Goal: Task Accomplishment & Management: Manage account settings

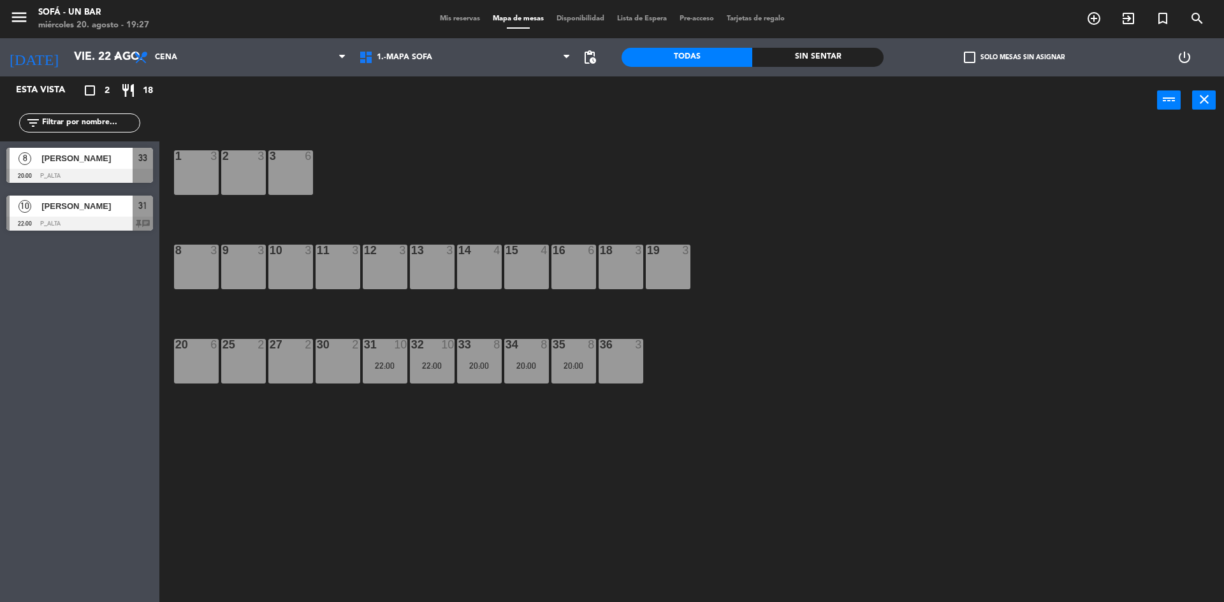
click at [452, 24] on div "Mis reservas Mapa de mesas Disponibilidad Lista de Espera Pre-acceso Tarjetas d…" at bounding box center [612, 18] width 358 height 11
click at [452, 20] on span "Mis reservas" at bounding box center [459, 18] width 53 height 7
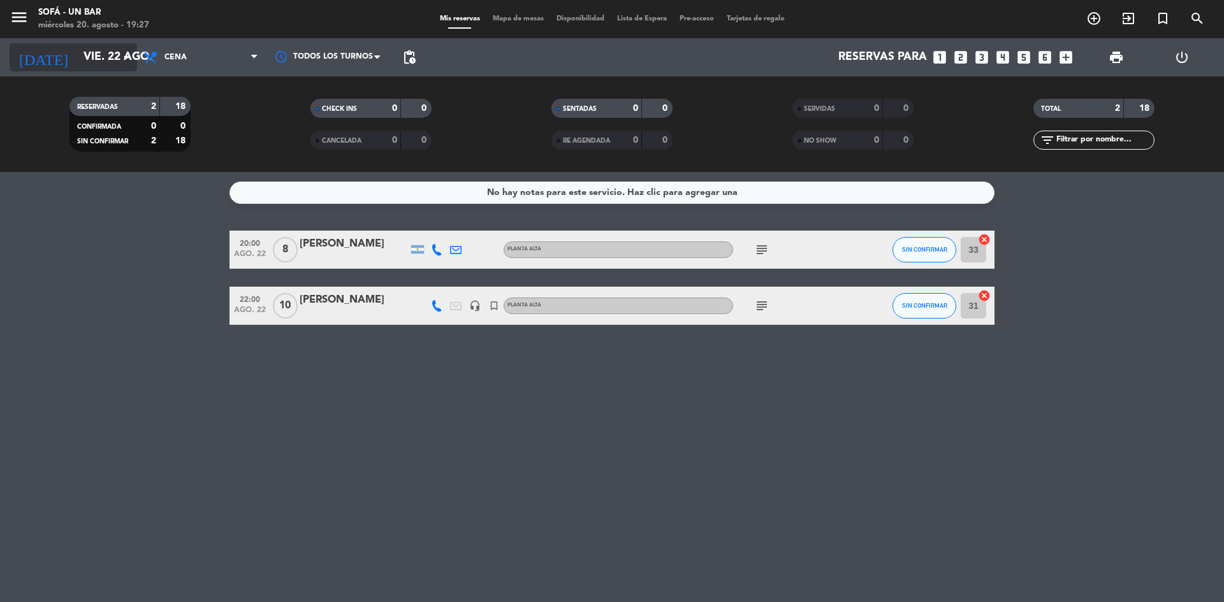
click at [127, 53] on icon "arrow_drop_down" at bounding box center [126, 57] width 15 height 15
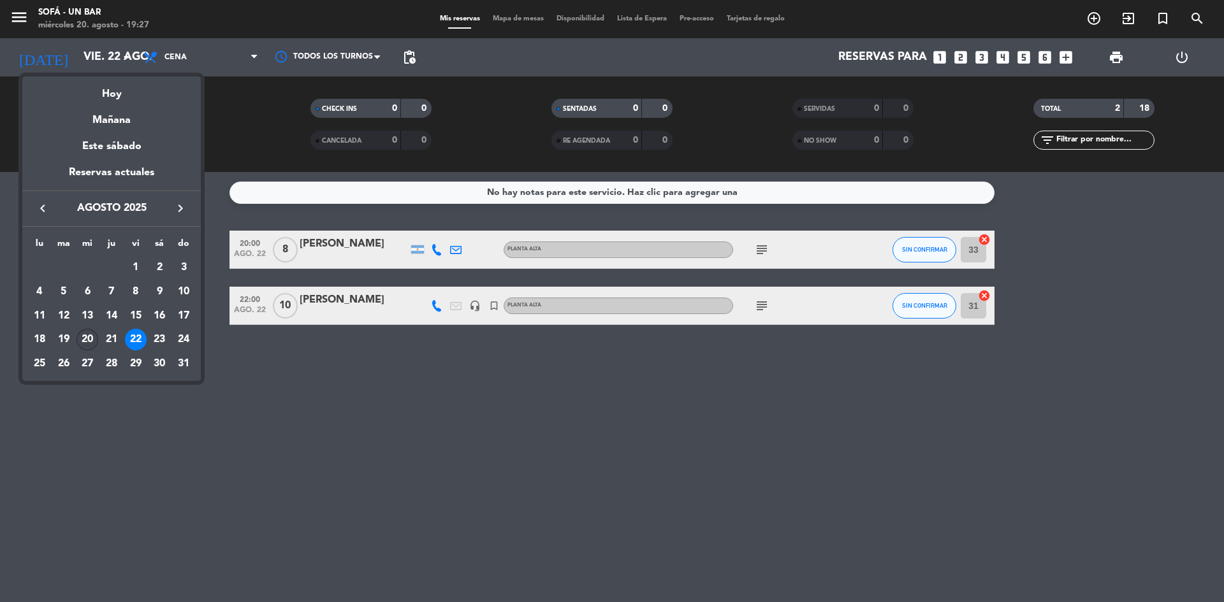
click at [87, 336] on div "20" at bounding box center [87, 340] width 22 height 22
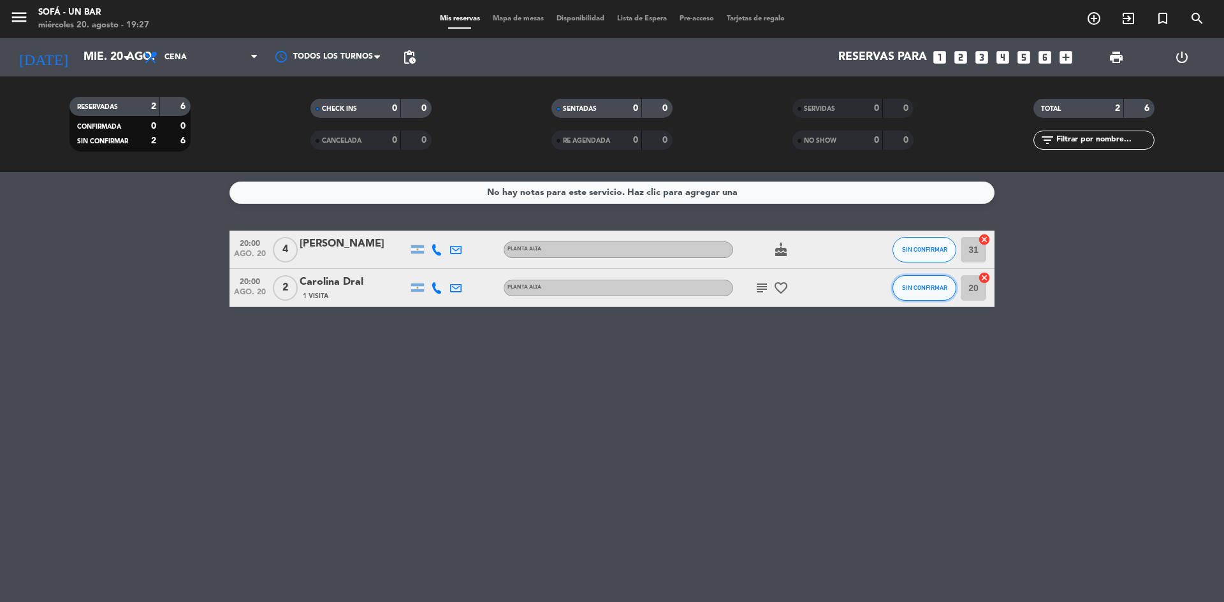
click at [933, 292] on button "SIN CONFIRMAR" at bounding box center [924, 287] width 64 height 25
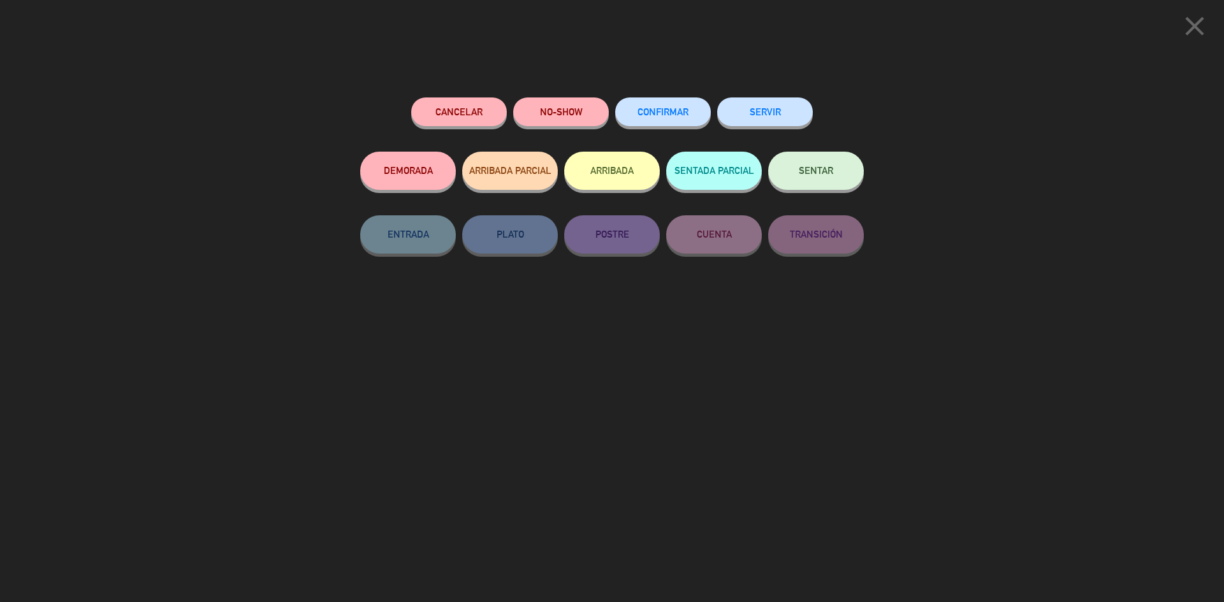
click at [667, 109] on span "CONFIRMAR" at bounding box center [662, 111] width 51 height 11
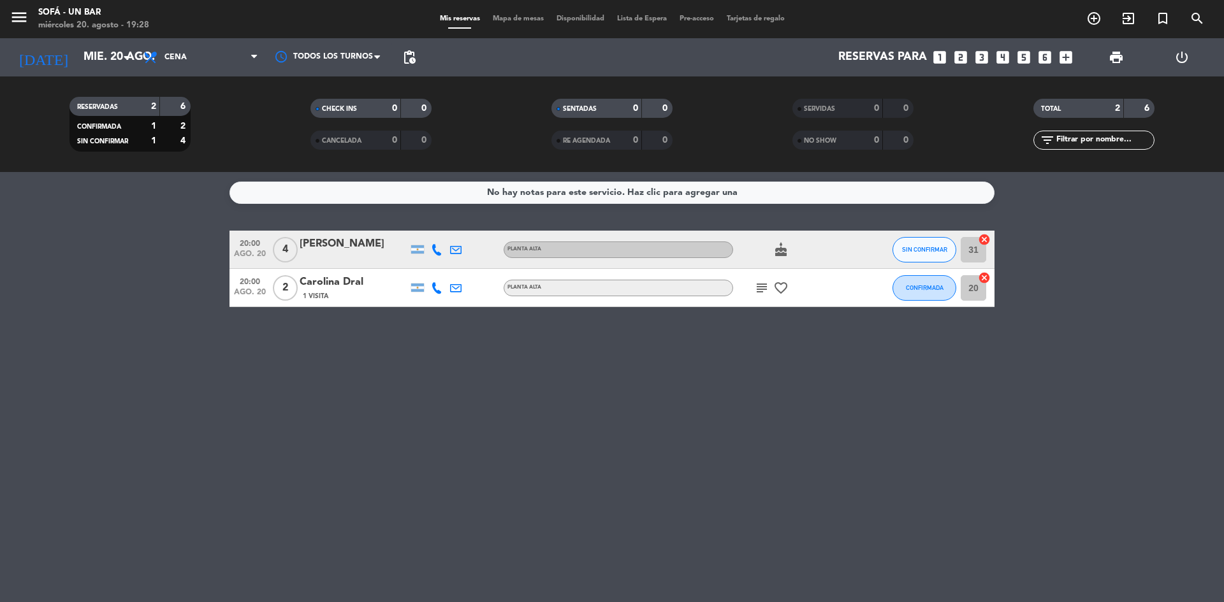
click at [757, 291] on icon "subject" at bounding box center [761, 287] width 15 height 15
click at [779, 288] on icon "favorite_border" at bounding box center [780, 287] width 15 height 15
click at [779, 253] on icon "cake" at bounding box center [780, 249] width 15 height 15
click at [760, 289] on icon "subject" at bounding box center [761, 287] width 15 height 15
click at [778, 340] on div "No hay notas para este servicio. Haz clic para agregar una 20:00 [DATE] 4 [PERS…" at bounding box center [612, 387] width 1224 height 430
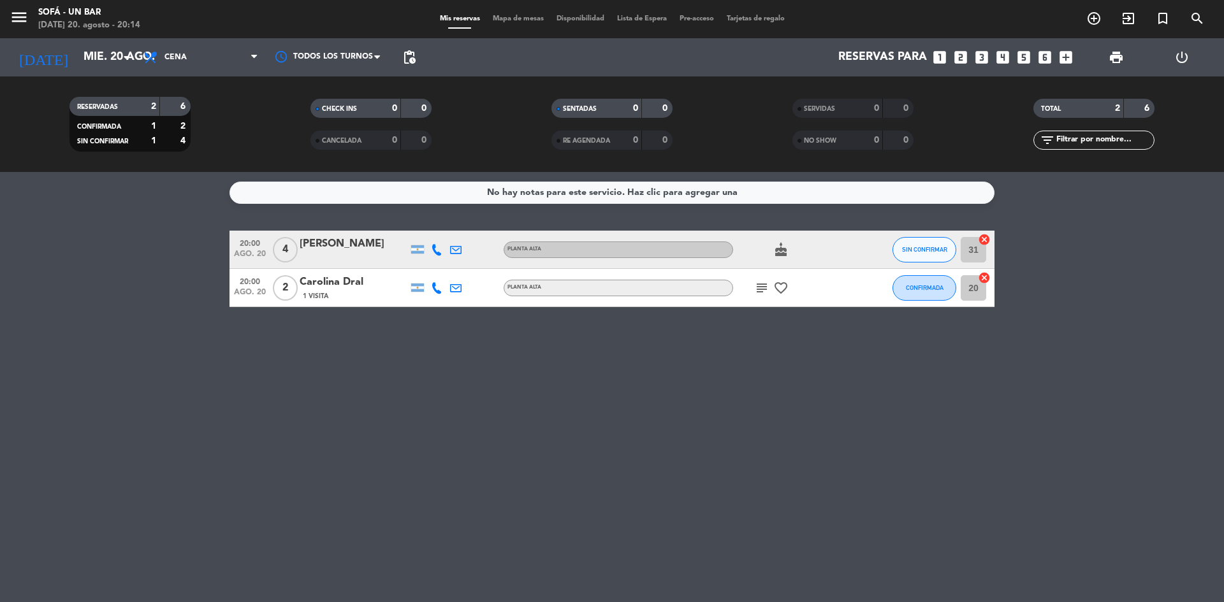
click at [785, 250] on icon "cake" at bounding box center [780, 249] width 15 height 15
click at [113, 57] on input "mié. 20 ago." at bounding box center [151, 57] width 148 height 25
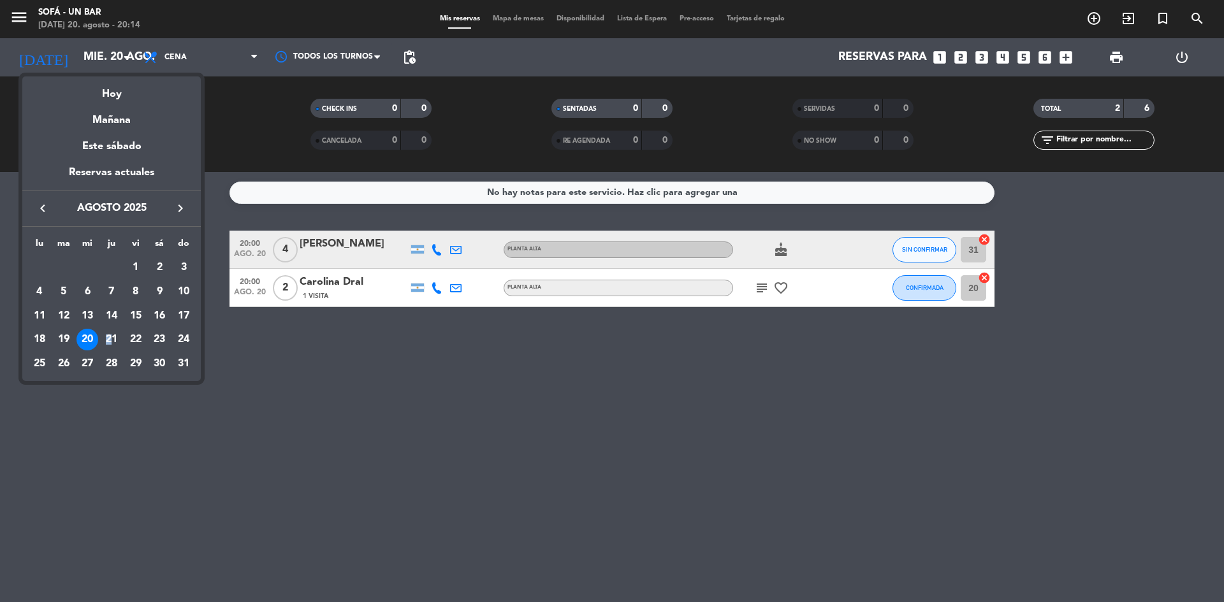
click at [110, 335] on div "21" at bounding box center [112, 340] width 22 height 22
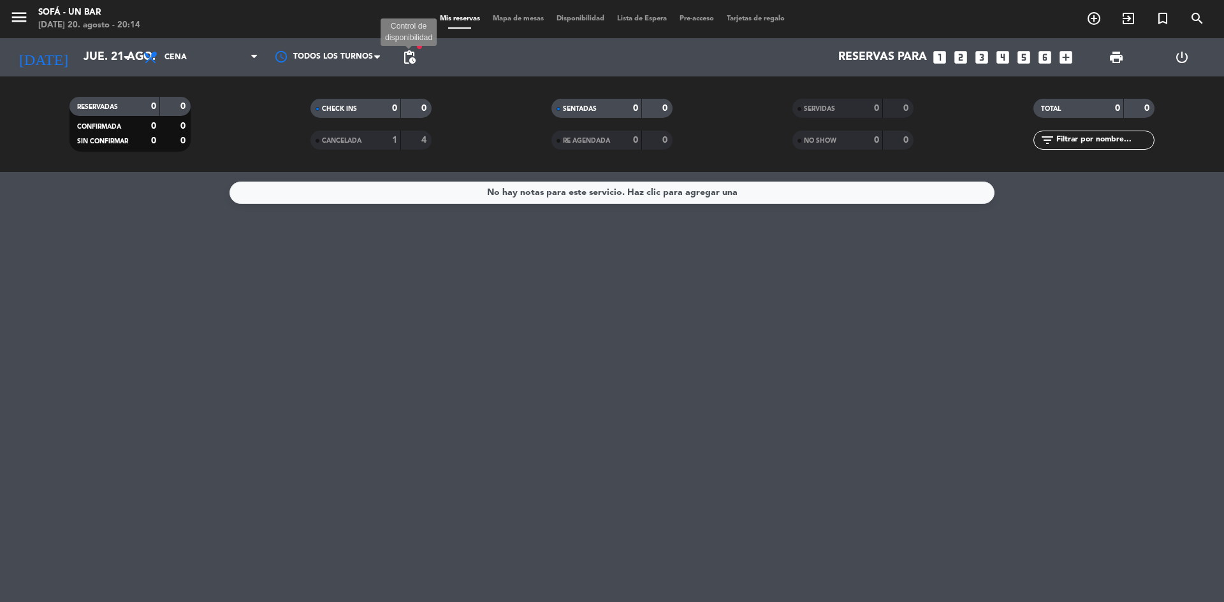
click at [412, 54] on span "pending_actions" at bounding box center [408, 57] width 15 height 15
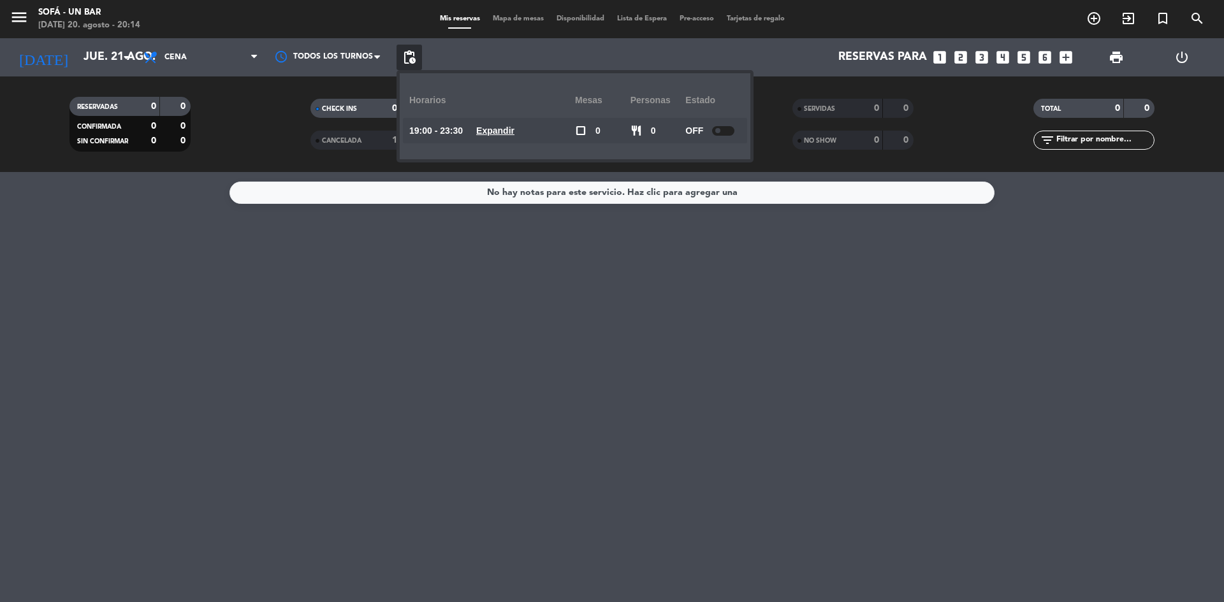
click at [412, 54] on span "pending_actions" at bounding box center [408, 57] width 15 height 15
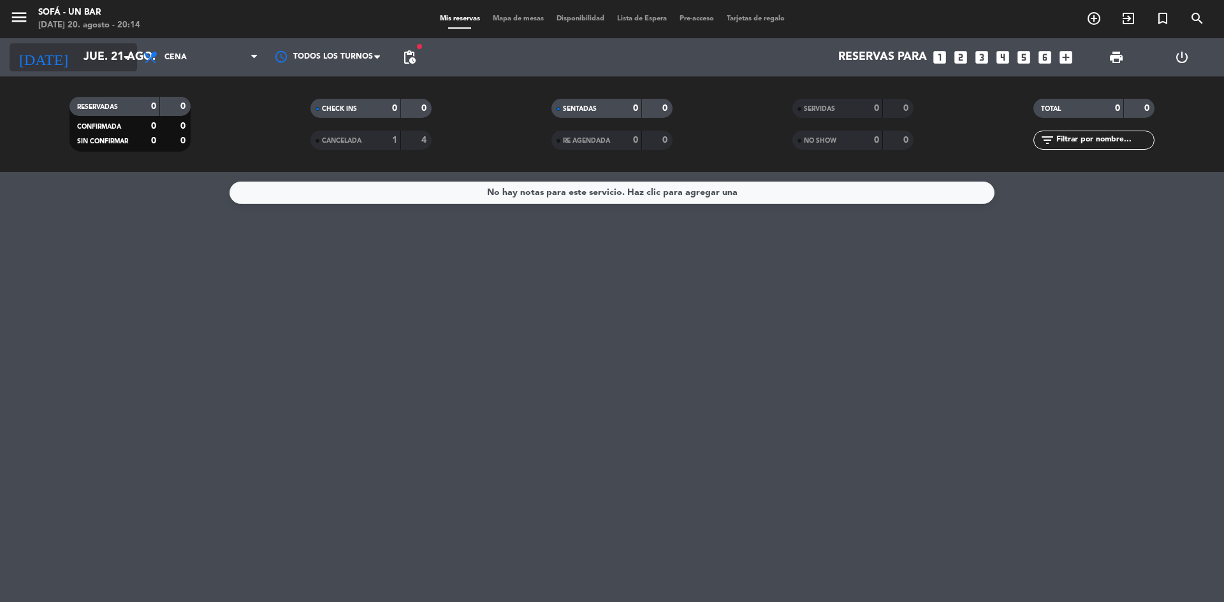
click at [93, 54] on input "jue. 21 ago." at bounding box center [151, 57] width 148 height 25
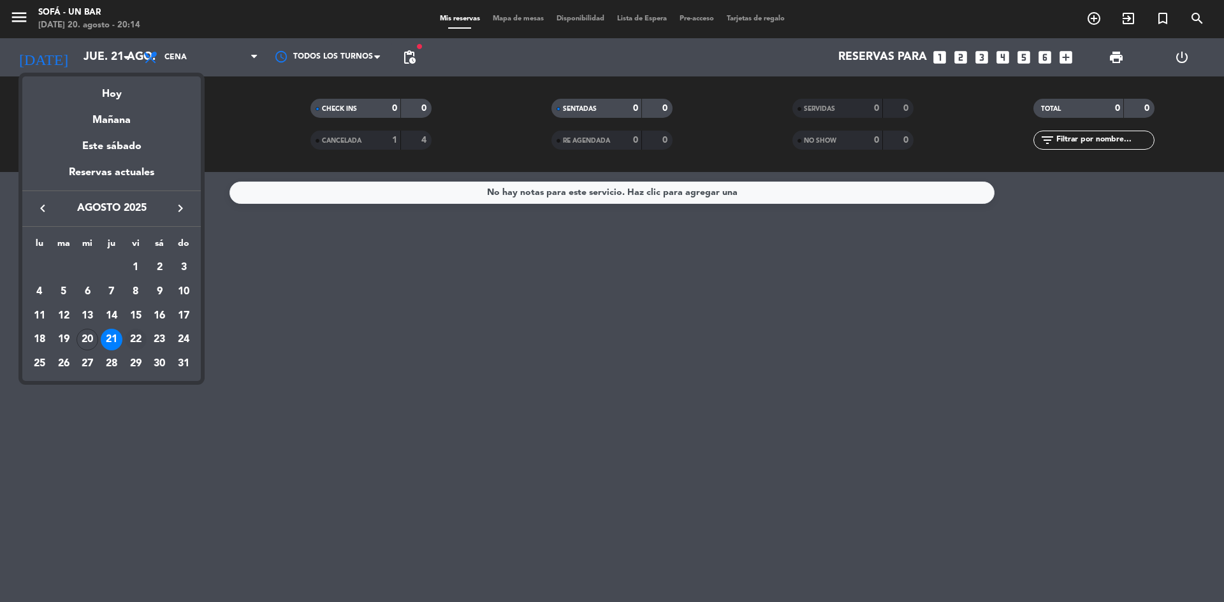
click at [134, 333] on div "22" at bounding box center [136, 340] width 22 height 22
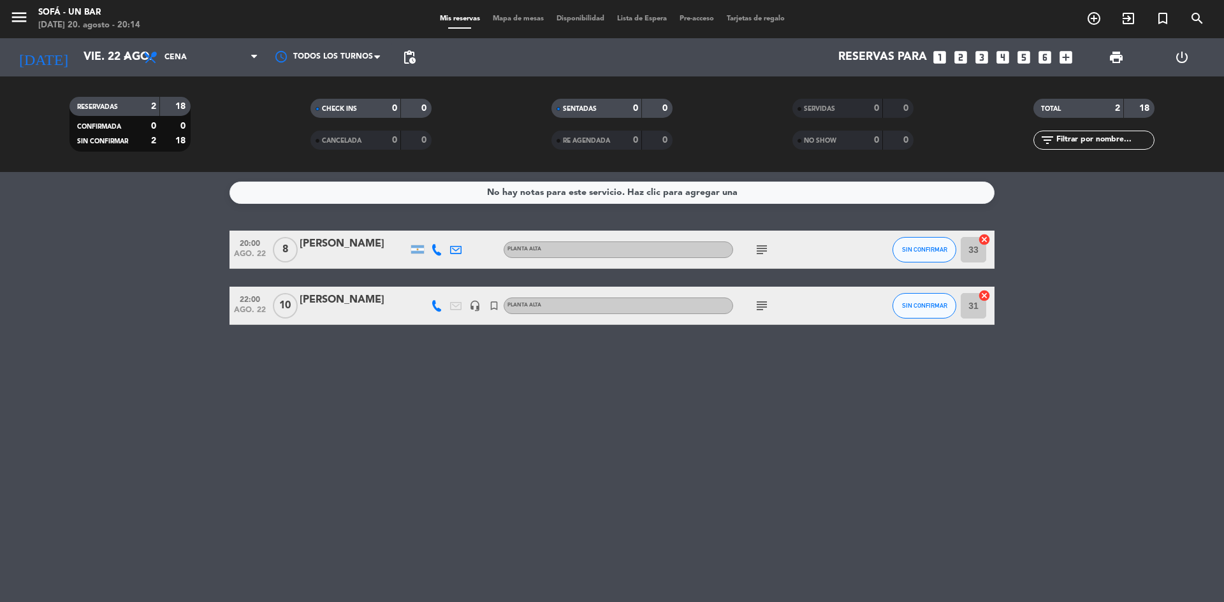
click at [765, 306] on icon "subject" at bounding box center [761, 305] width 15 height 15
click at [756, 254] on icon "subject" at bounding box center [761, 249] width 15 height 15
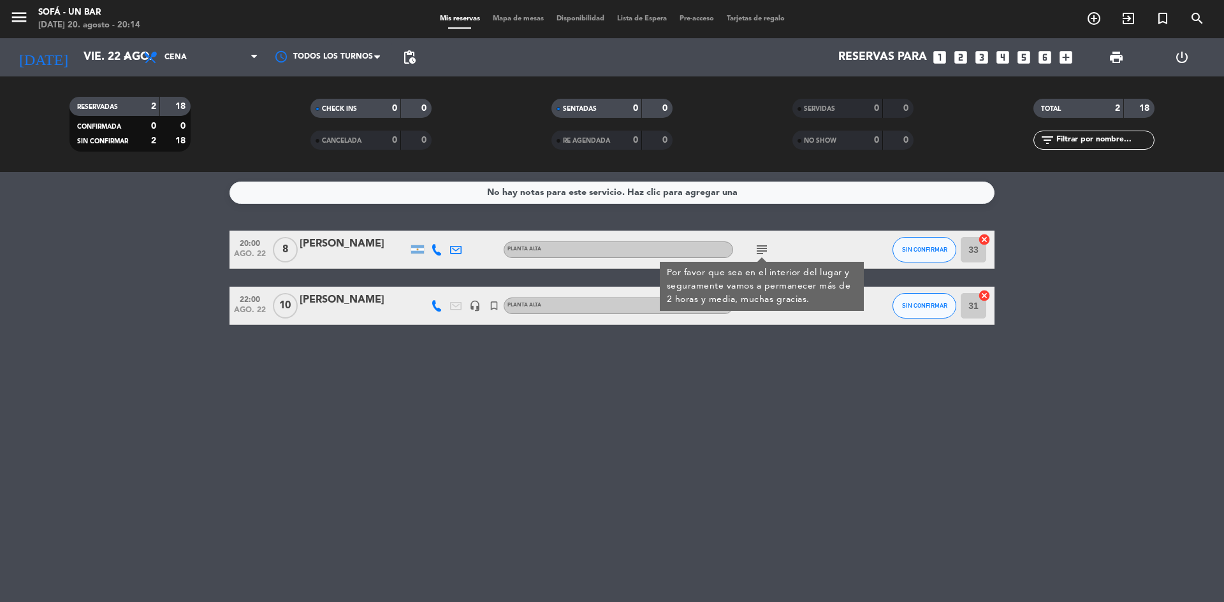
click at [740, 243] on div "subject Por favor que sea en el interior del lugar y seguramente vamos a perman…" at bounding box center [790, 250] width 115 height 38
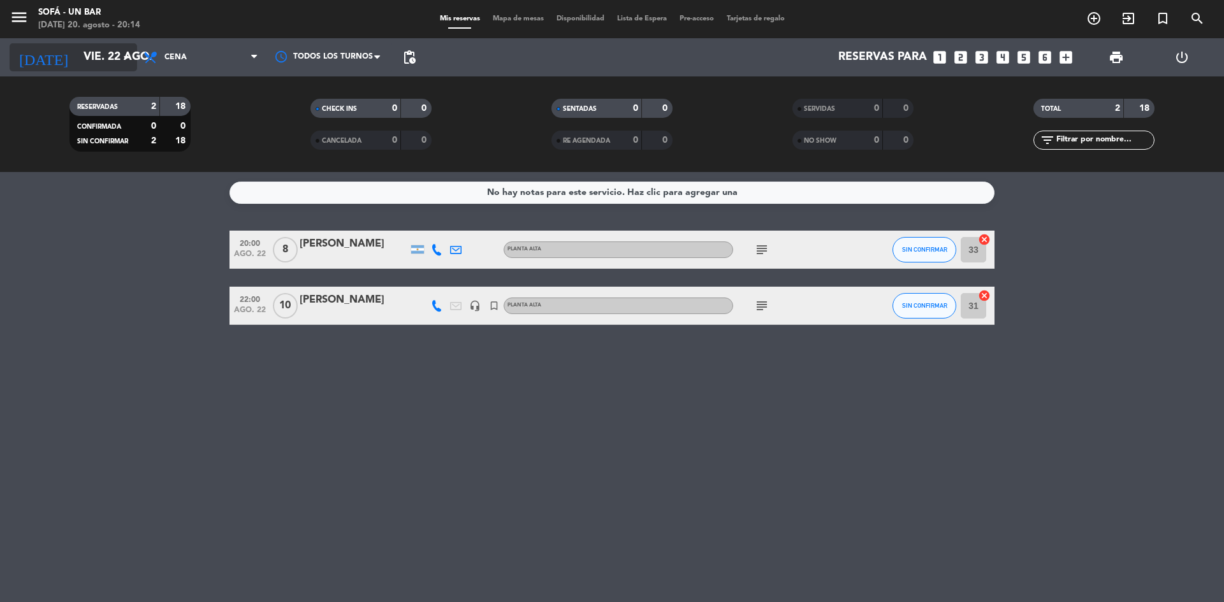
click at [109, 55] on input "vie. 22 ago." at bounding box center [151, 57] width 148 height 25
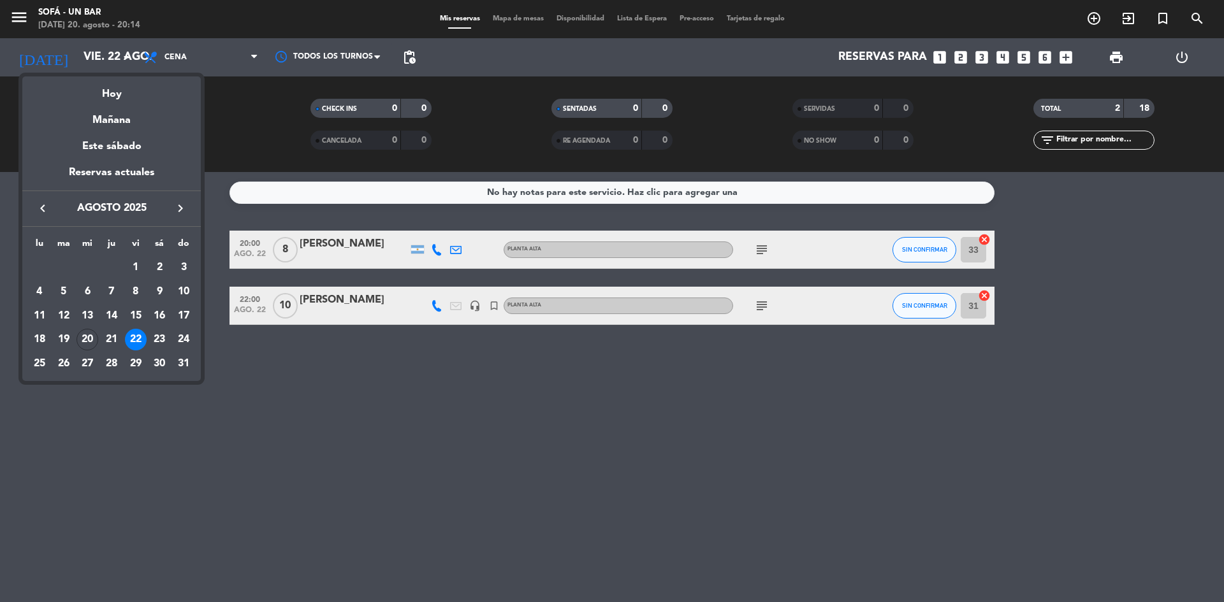
click at [159, 333] on div "23" at bounding box center [159, 340] width 22 height 22
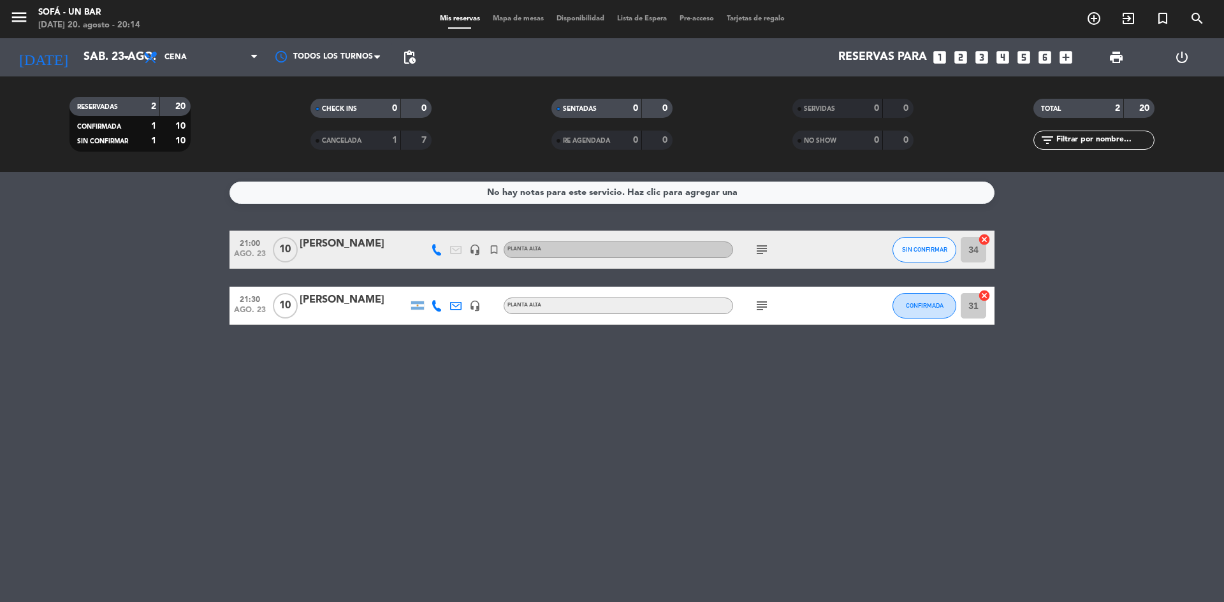
click at [759, 255] on icon "subject" at bounding box center [761, 249] width 15 height 15
click at [760, 247] on icon "subject" at bounding box center [761, 249] width 15 height 15
click at [767, 298] on icon "subject" at bounding box center [761, 305] width 15 height 15
click at [124, 59] on icon "arrow_drop_down" at bounding box center [126, 57] width 15 height 15
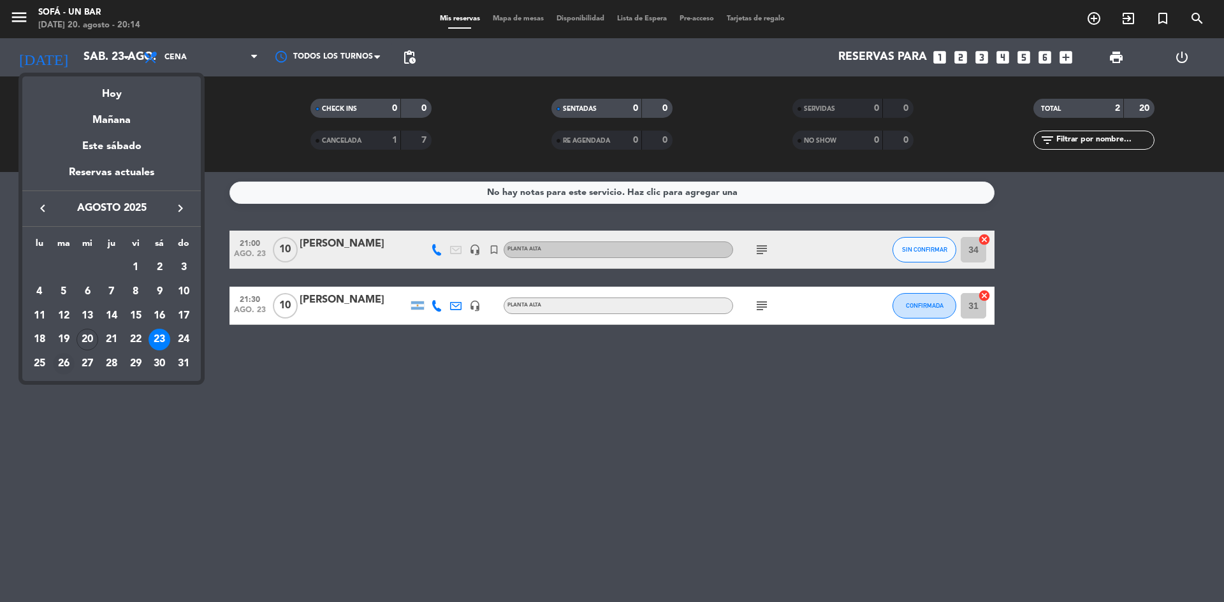
click at [61, 363] on div "26" at bounding box center [64, 364] width 22 height 22
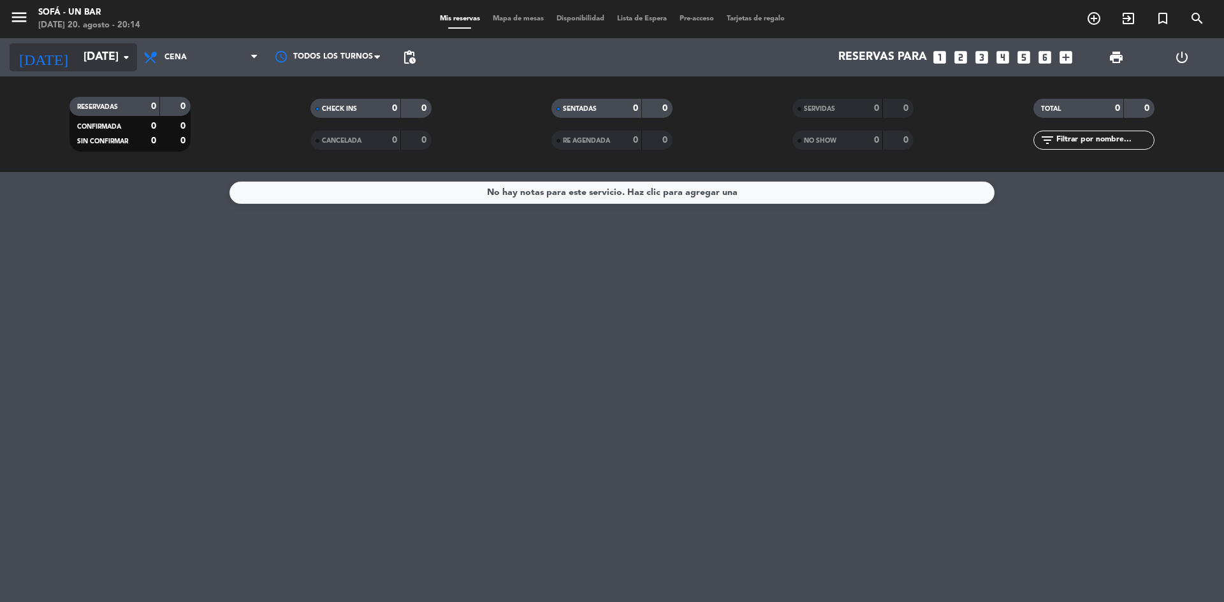
click at [113, 60] on input "[DATE]" at bounding box center [151, 57] width 148 height 25
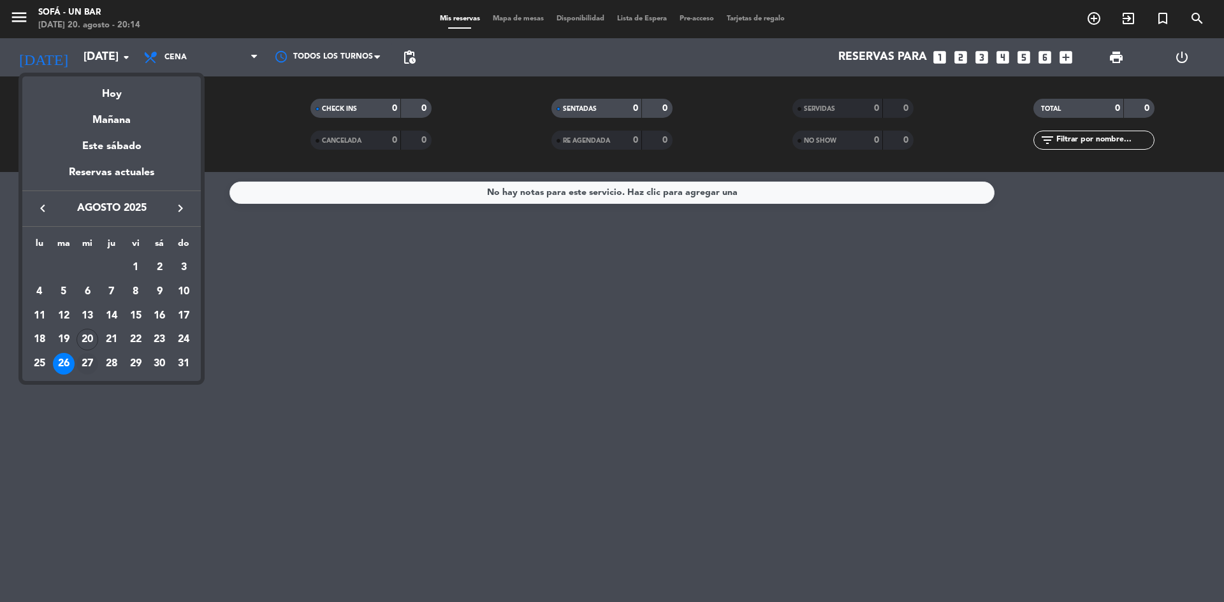
click at [90, 366] on div "27" at bounding box center [87, 364] width 22 height 22
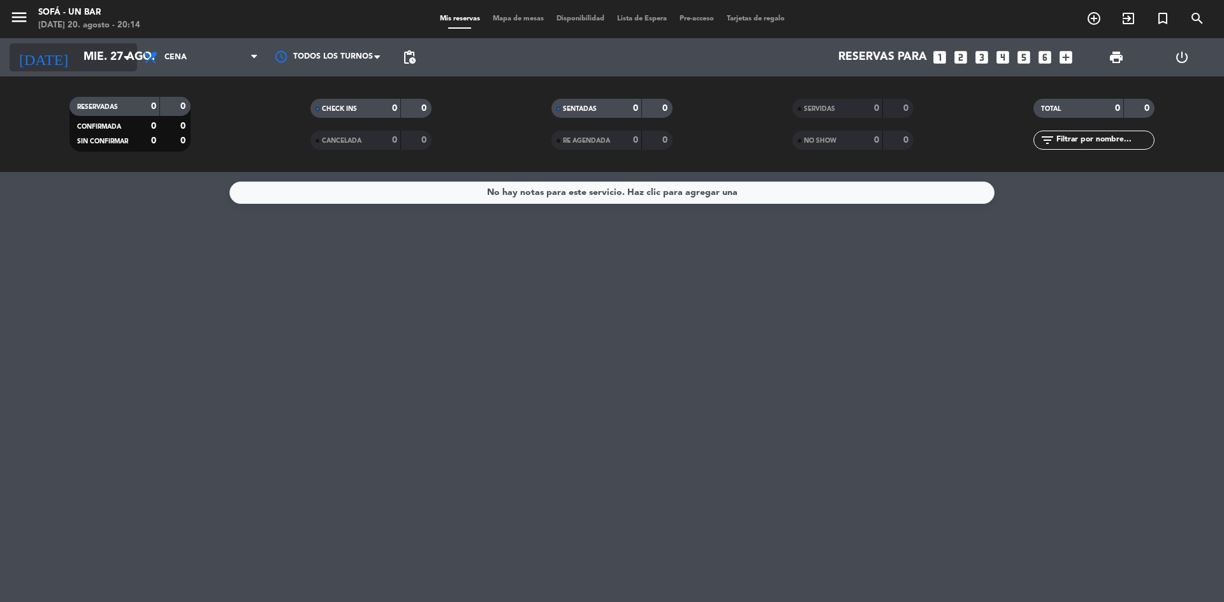
click at [103, 71] on div "[DATE] [DATE] arrow_drop_down" at bounding box center [73, 57] width 127 height 28
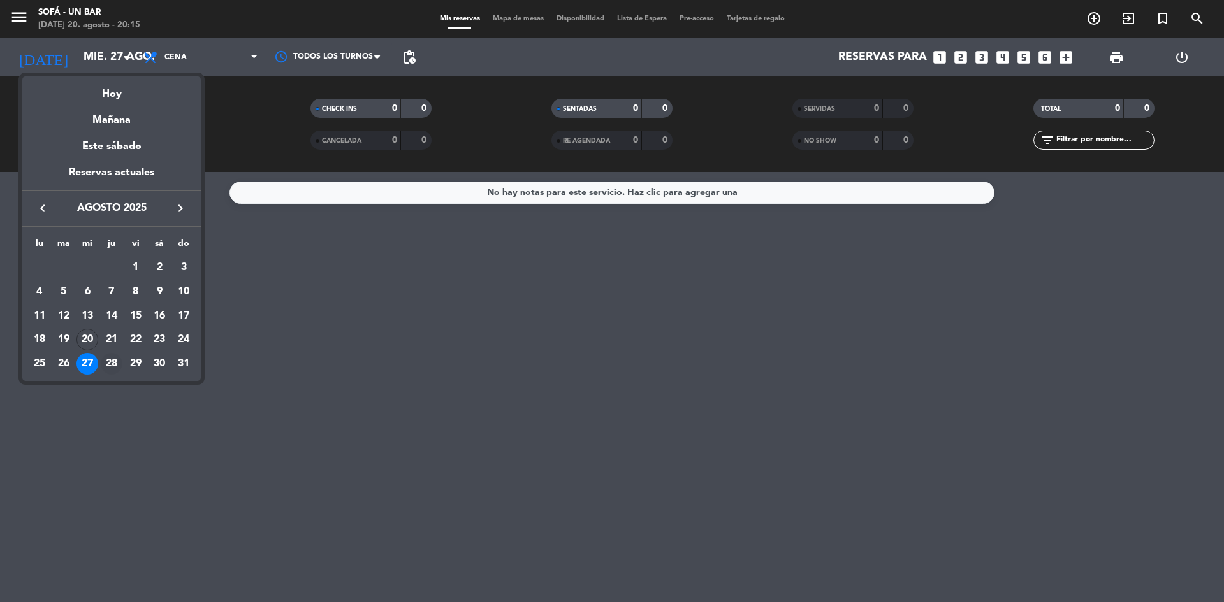
click at [109, 369] on div "28" at bounding box center [112, 364] width 22 height 22
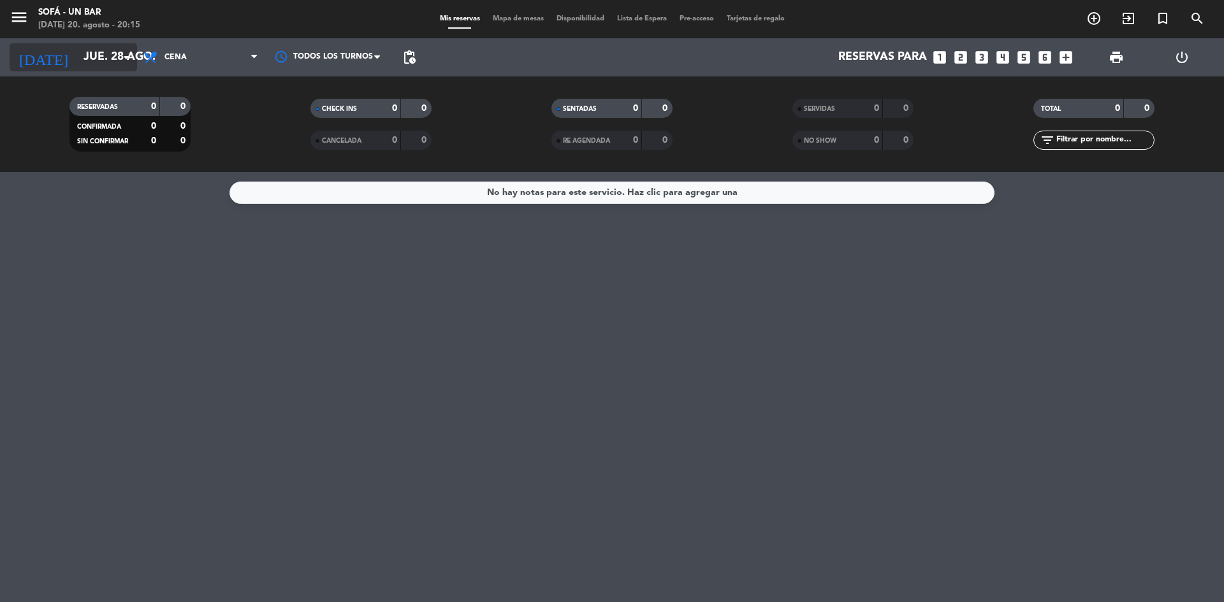
click at [121, 62] on icon "arrow_drop_down" at bounding box center [126, 57] width 15 height 15
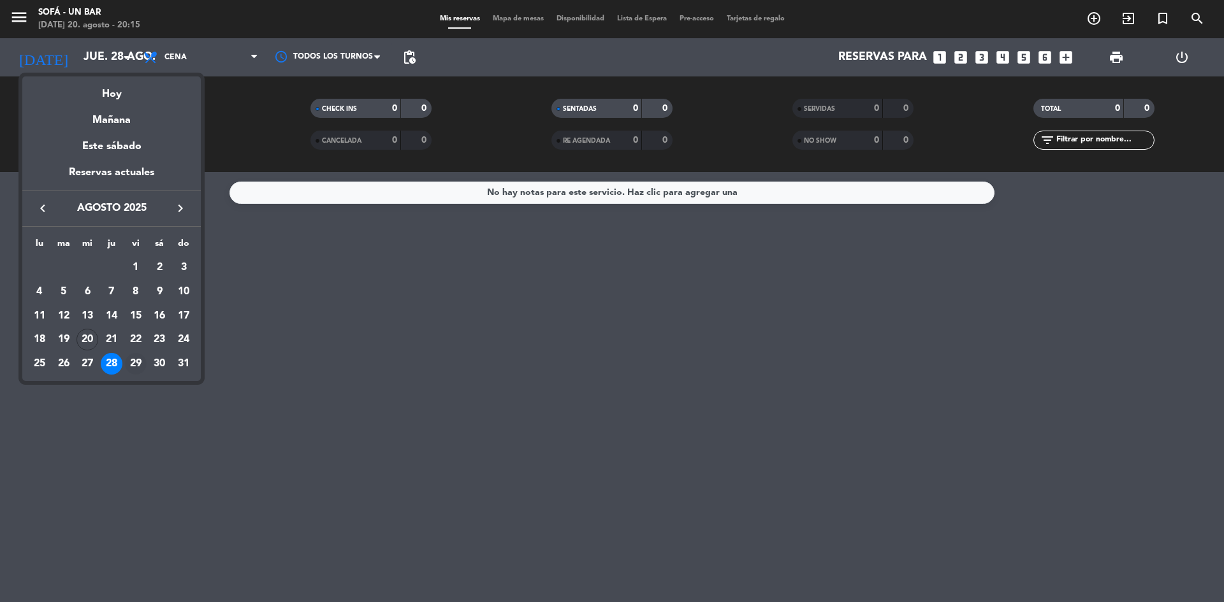
click at [131, 363] on div "29" at bounding box center [136, 364] width 22 height 22
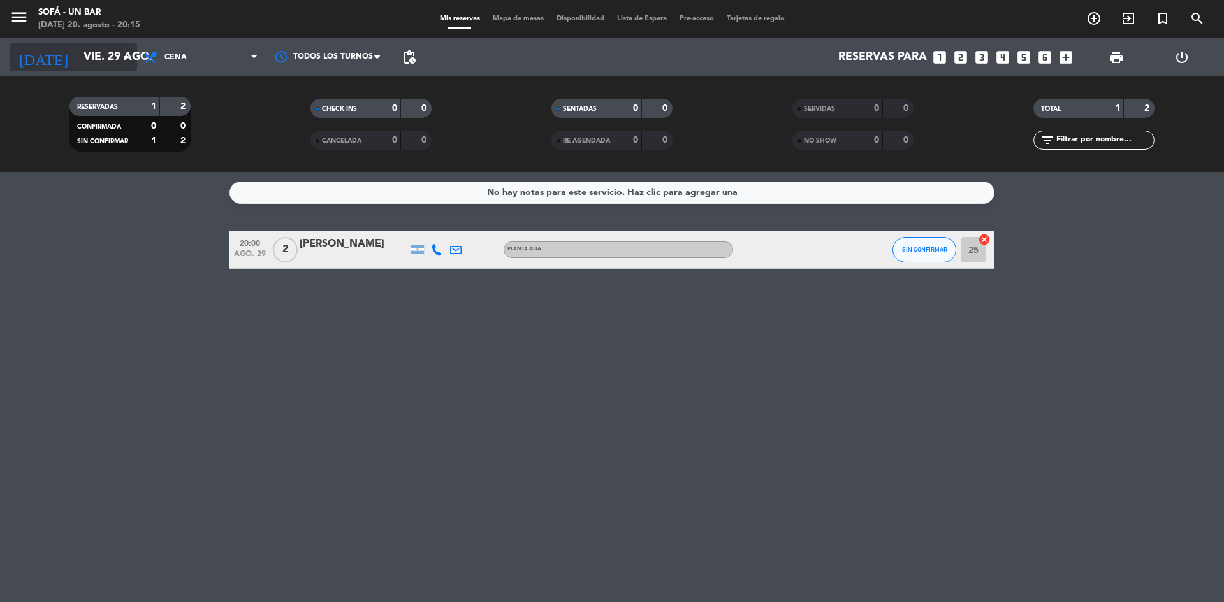
click at [120, 63] on icon "arrow_drop_down" at bounding box center [126, 57] width 15 height 15
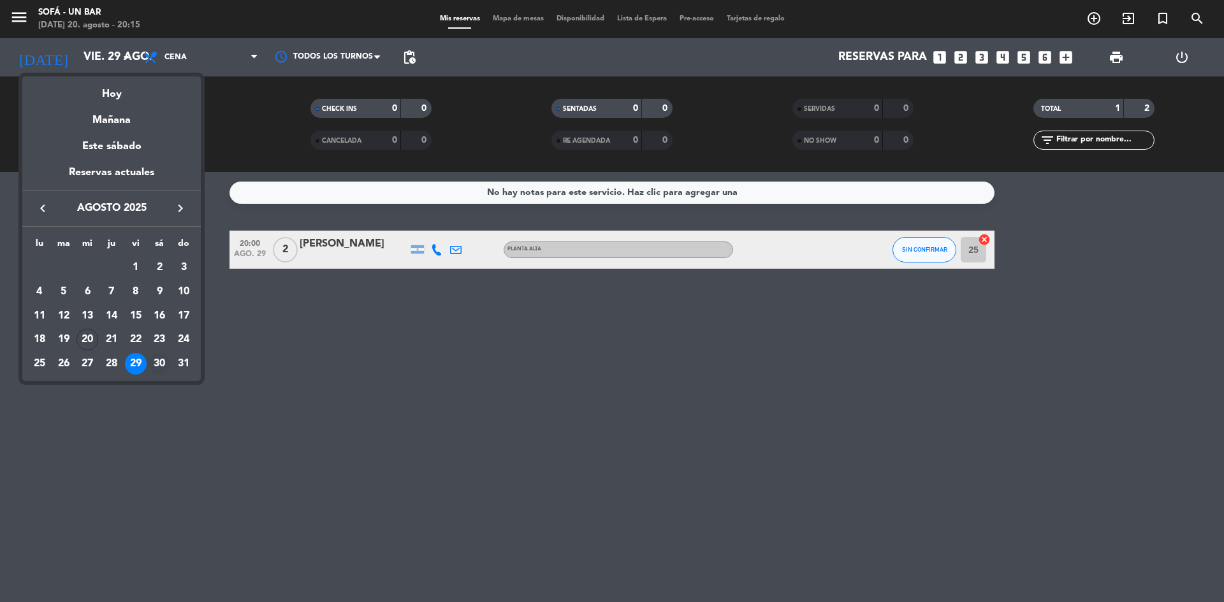
click at [164, 359] on div "30" at bounding box center [159, 364] width 22 height 22
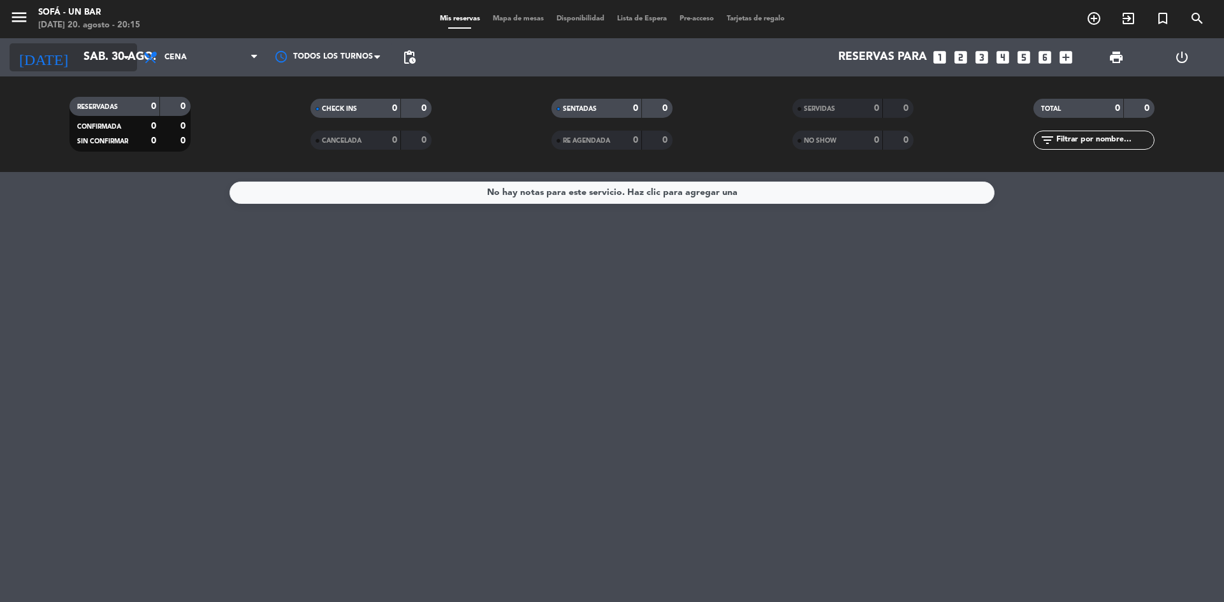
click at [121, 48] on input "sáb. 30 ago." at bounding box center [151, 57] width 148 height 25
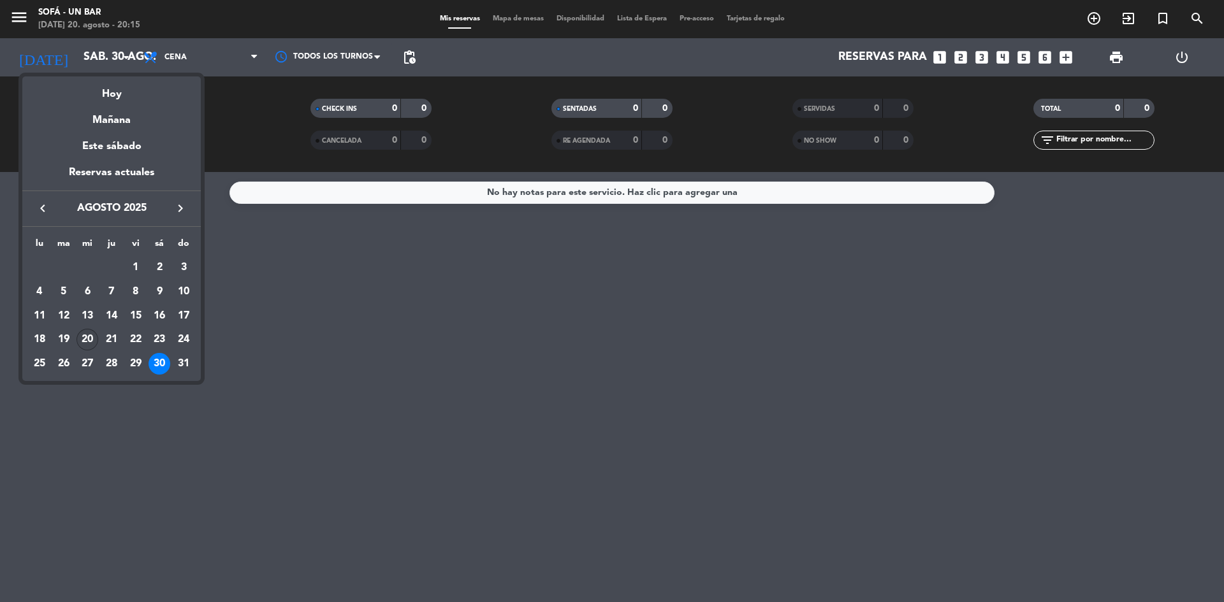
click at [91, 341] on div "20" at bounding box center [87, 340] width 22 height 22
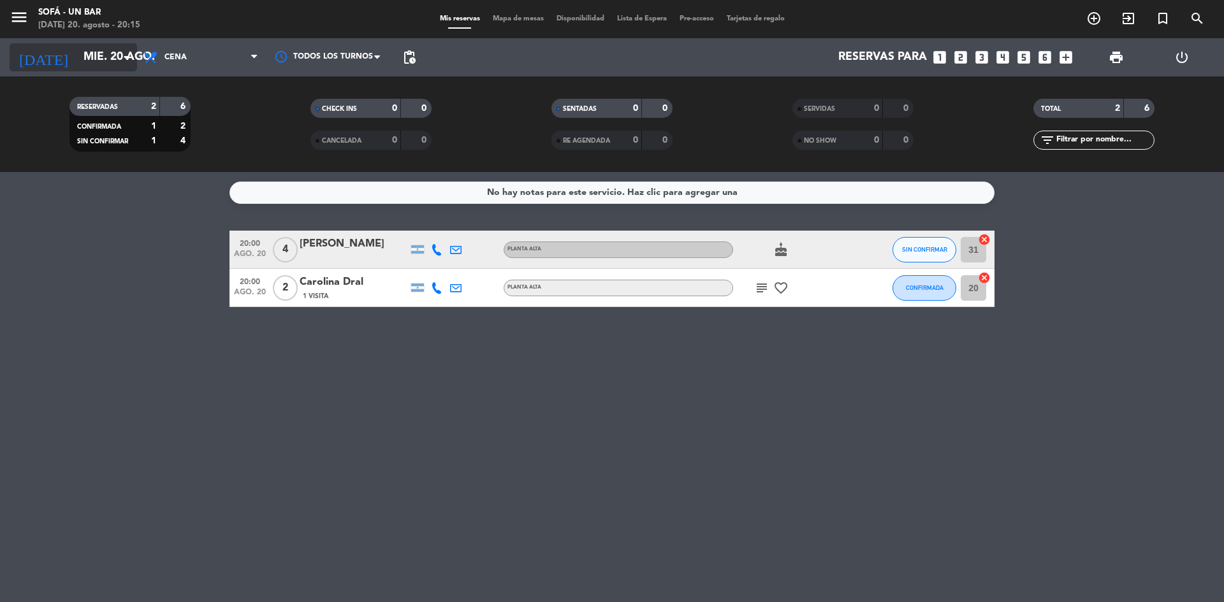
click at [119, 59] on icon "arrow_drop_down" at bounding box center [126, 57] width 15 height 15
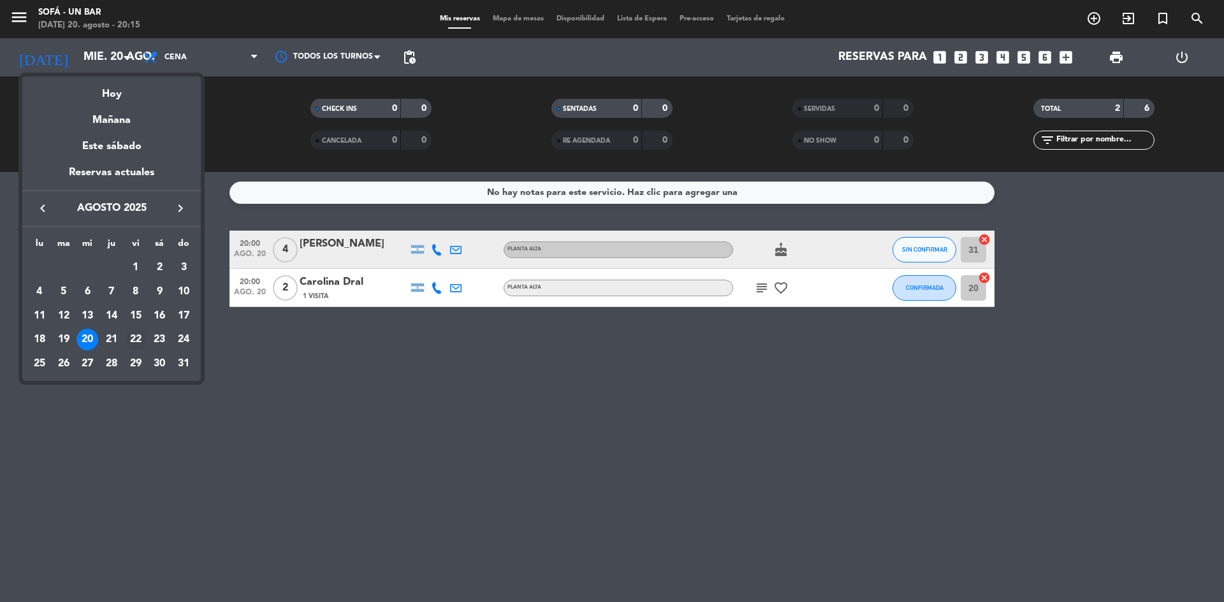
click at [138, 340] on div "22" at bounding box center [136, 340] width 22 height 22
type input "vie. 22 ago."
